Goal: Task Accomplishment & Management: Complete application form

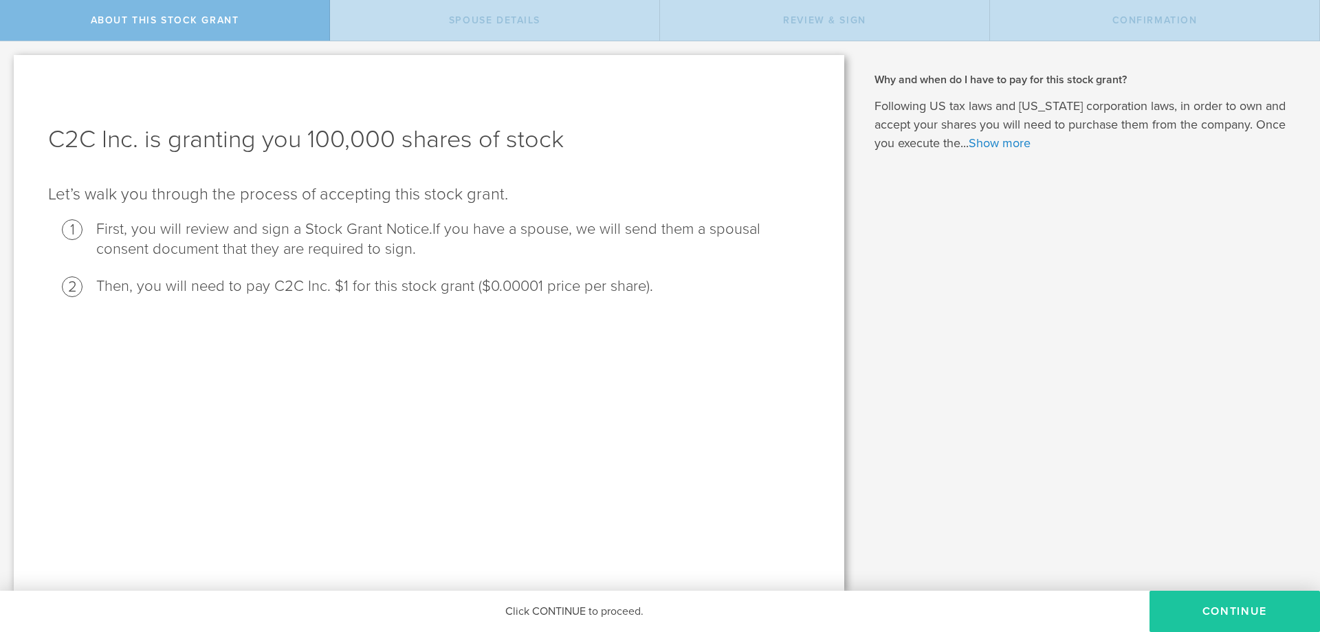
click at [1242, 617] on button "CONTINUE" at bounding box center [1234, 611] width 170 height 41
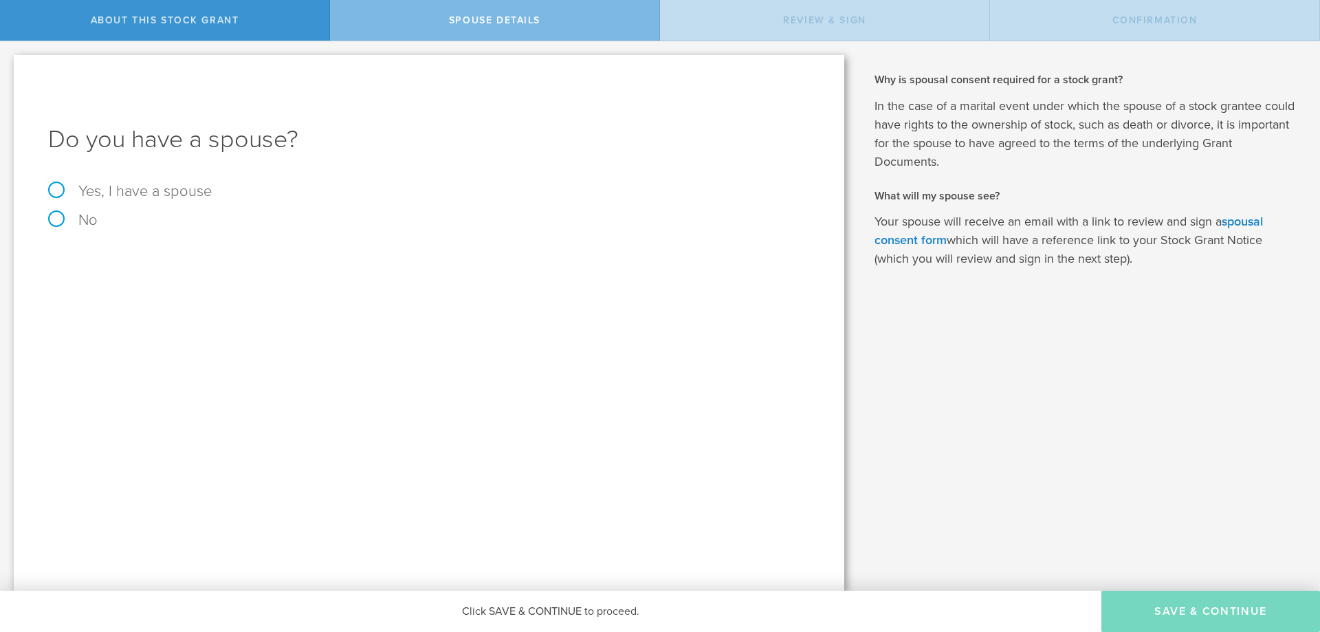
click at [80, 218] on label "No" at bounding box center [429, 219] width 762 height 15
click at [9, 63] on input "No" at bounding box center [4, 52] width 9 height 22
radio input "true"
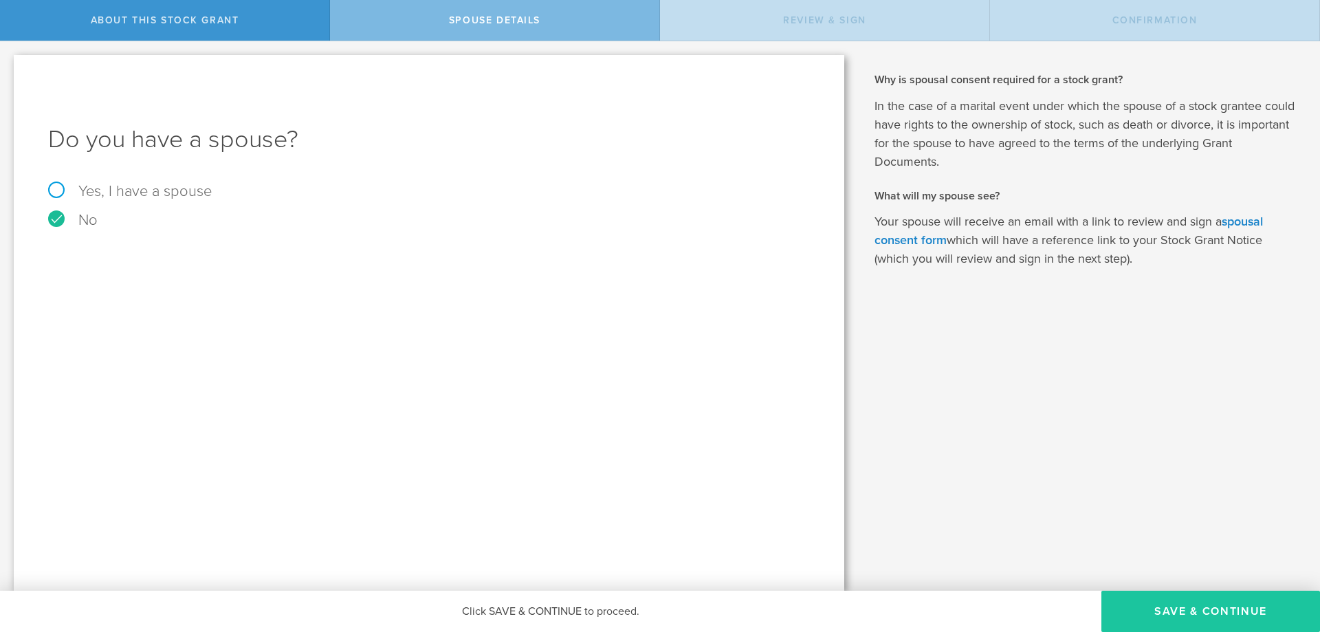
click at [1239, 597] on button "Save & Continue" at bounding box center [1210, 611] width 219 height 41
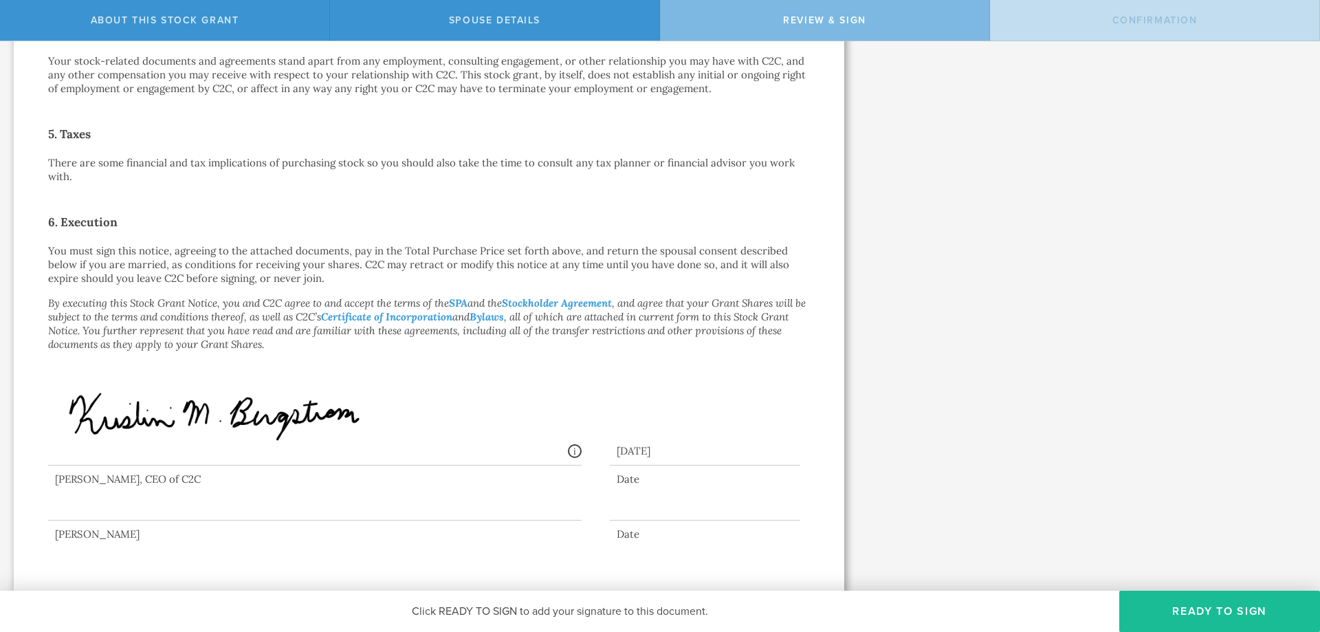
scroll to position [625, 0]
click at [220, 520] on div at bounding box center [429, 495] width 762 height 62
click at [175, 499] on div at bounding box center [314, 491] width 533 height 55
click at [175, 502] on div at bounding box center [314, 491] width 533 height 55
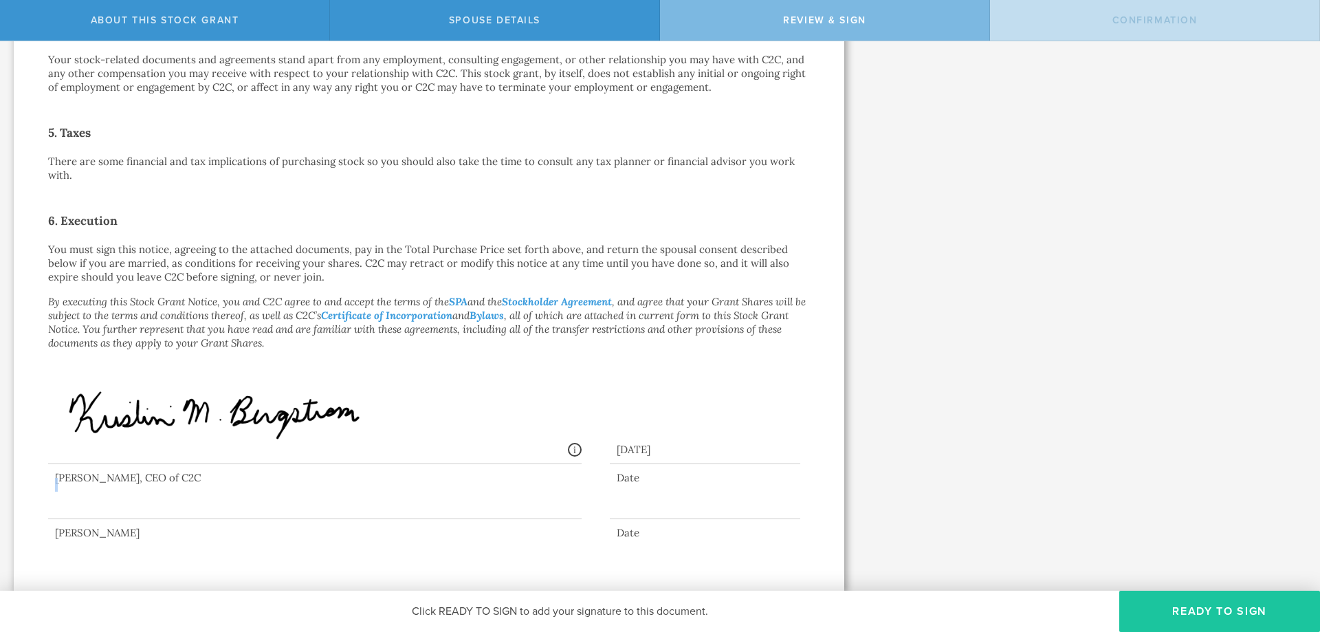
click at [1224, 618] on button "Ready to Sign" at bounding box center [1219, 611] width 201 height 41
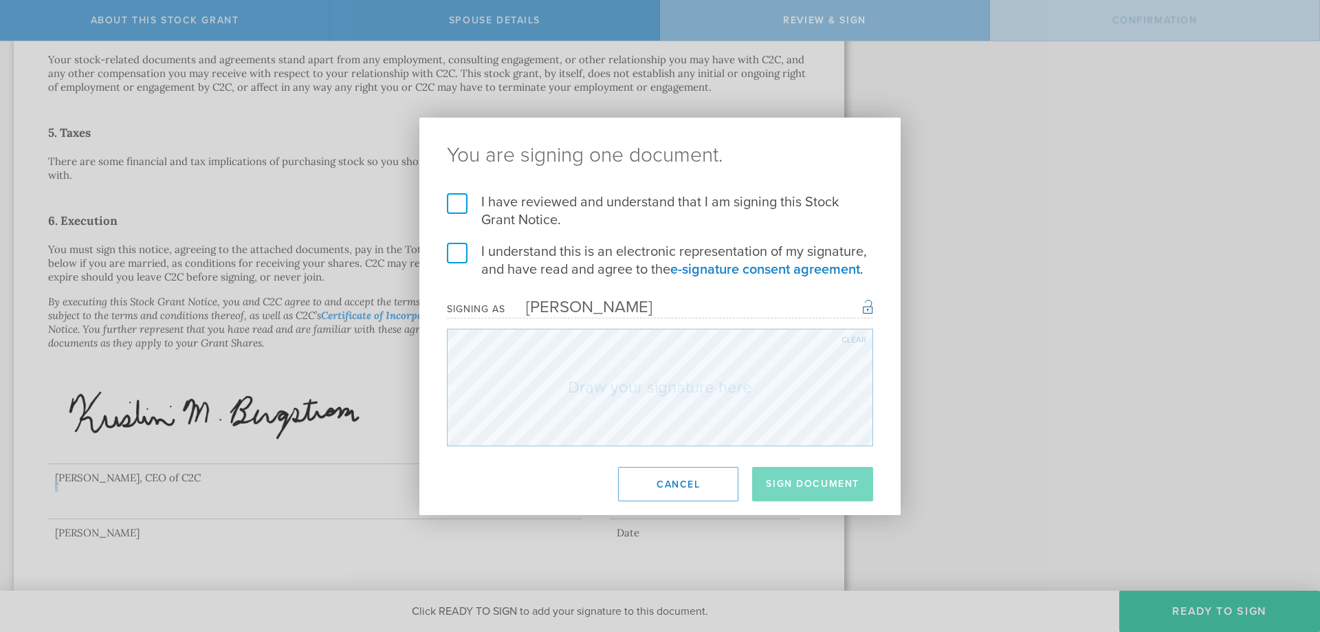
click at [581, 219] on label "I have reviewed and understand that I am signing this Stock Grant Notice." at bounding box center [660, 211] width 426 height 36
click at [0, 0] on input "I have reviewed and understand that I am signing this Stock Grant Notice." at bounding box center [0, 0] width 0 height 0
click at [576, 263] on label "I understand this is an electronic representation of my signature, and have rea…" at bounding box center [660, 261] width 426 height 36
click at [0, 0] on input "I understand this is an electronic representation of my signature, and have rea…" at bounding box center [0, 0] width 0 height 0
click at [858, 335] on div "Clear" at bounding box center [853, 339] width 25 height 8
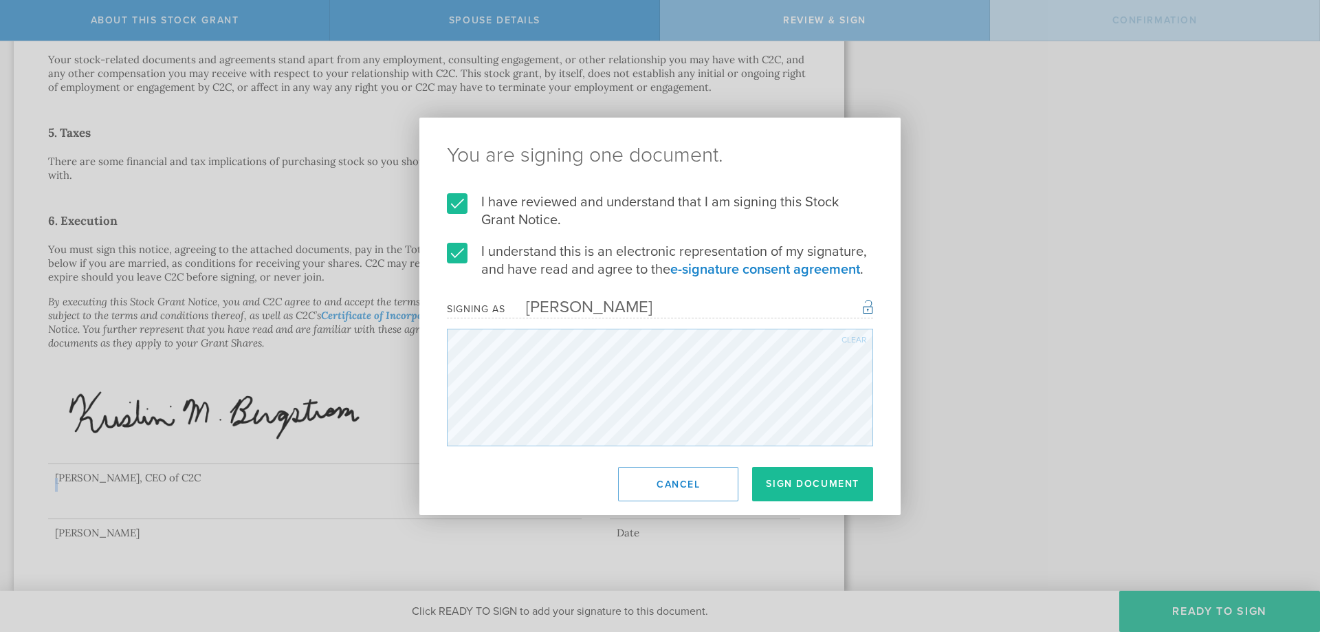
click at [863, 336] on div "Clear" at bounding box center [853, 339] width 25 height 8
drag, startPoint x: 786, startPoint y: 489, endPoint x: 787, endPoint y: 478, distance: 10.4
click at [786, 485] on button "Sign Document" at bounding box center [812, 484] width 121 height 34
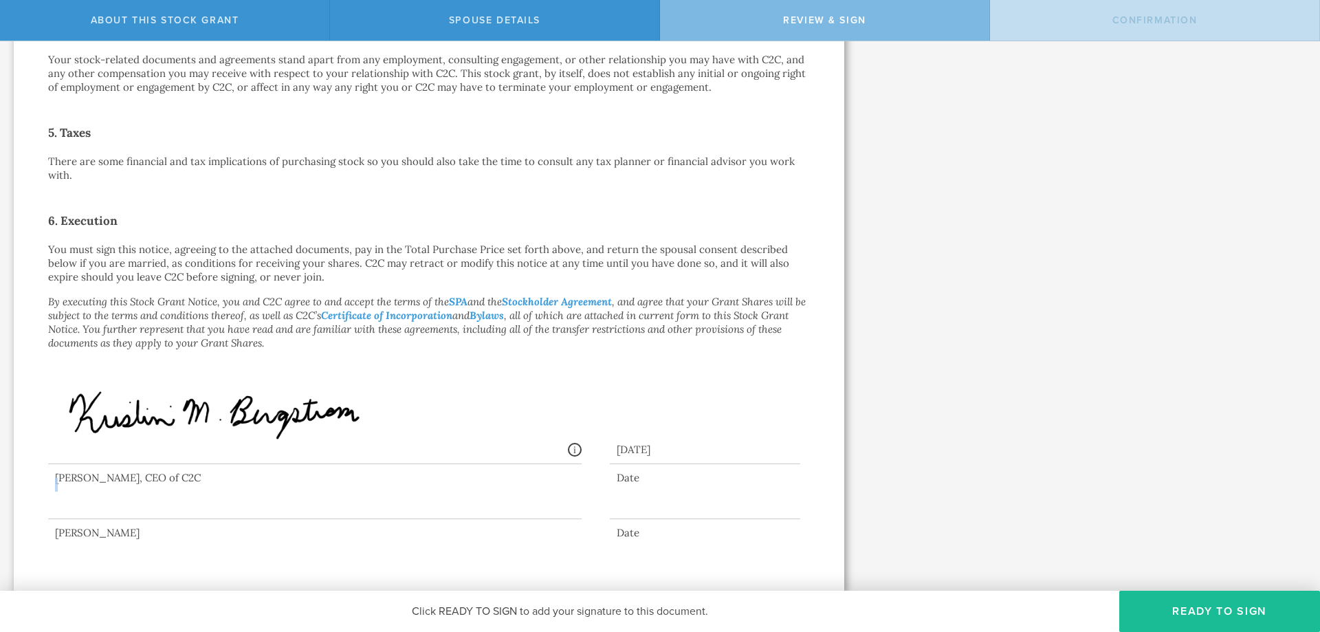
scroll to position [0, 0]
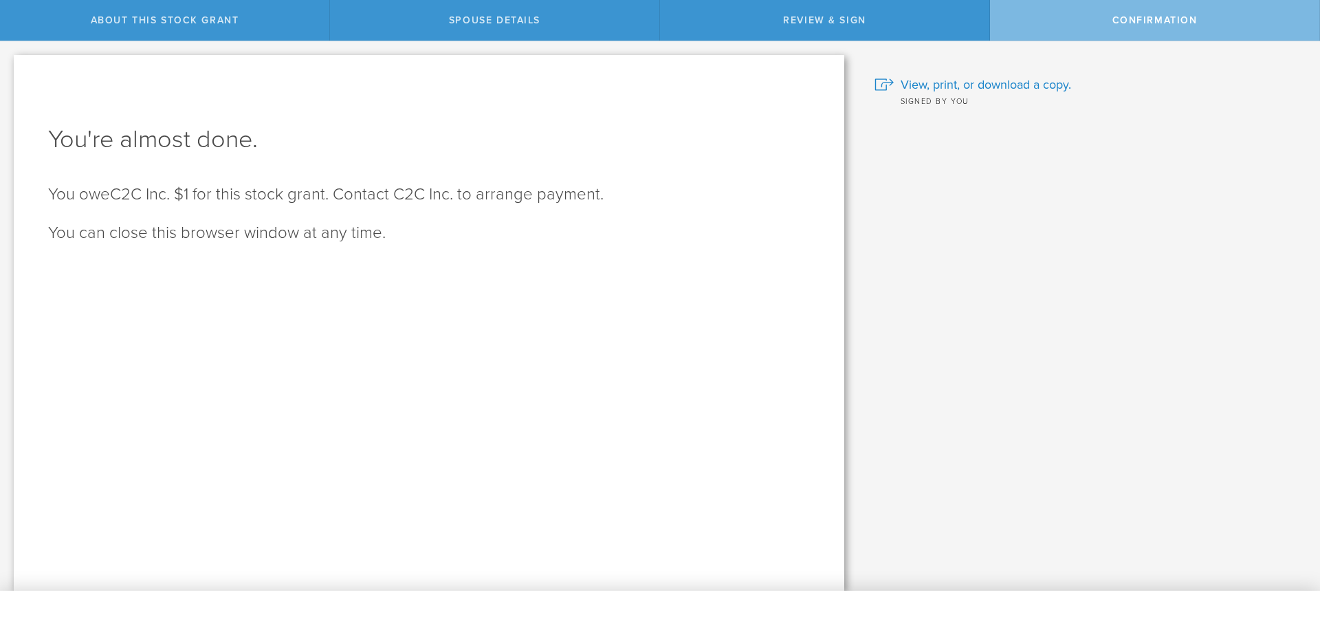
click at [556, 193] on p "You owe C2C Inc. $1 for this stock grant. Contact C2C Inc. to arrange payment." at bounding box center [429, 195] width 762 height 22
drag, startPoint x: 433, startPoint y: 242, endPoint x: 423, endPoint y: 238, distance: 11.1
click at [425, 239] on div "You're almost done. You owe C2C Inc. $1 for this stock grant. Contact C2C Inc. …" at bounding box center [429, 323] width 830 height 536
drag, startPoint x: 351, startPoint y: 217, endPoint x: 370, endPoint y: 235, distance: 25.8
click at [351, 220] on div "You owe C2C Inc. $1 for this stock grant. Contact C2C Inc. to arrange payment. …" at bounding box center [429, 214] width 762 height 60
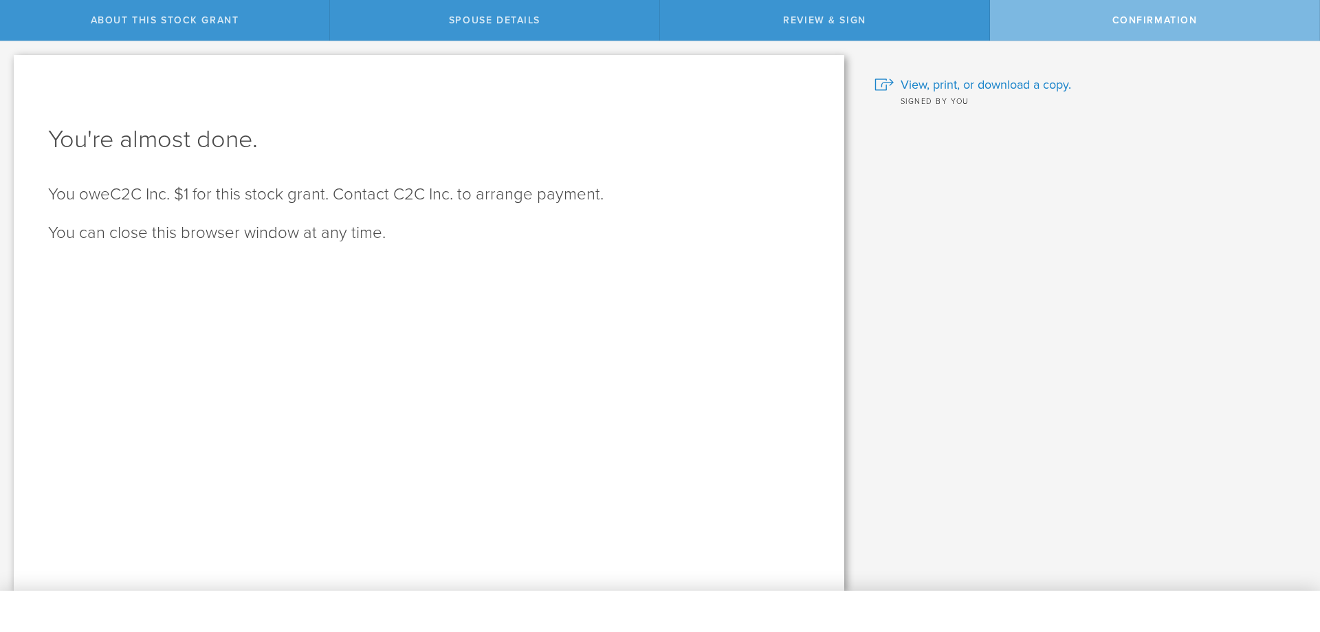
drag, startPoint x: 456, startPoint y: 283, endPoint x: 519, endPoint y: 296, distance: 63.9
click at [457, 284] on div "You're almost done. You owe C2C Inc. $1 for this stock grant. Contact C2C Inc. …" at bounding box center [429, 323] width 830 height 536
click at [957, 87] on span "View, print, or download a copy." at bounding box center [986, 85] width 170 height 18
